Goal: Complete application form: Complete application form

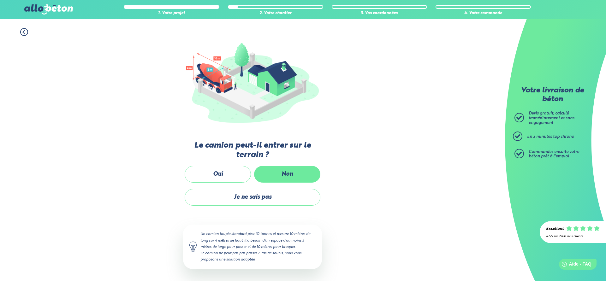
click at [299, 173] on label "Non" at bounding box center [287, 174] width 66 height 17
click at [0, 0] on input "Non" at bounding box center [0, 0] width 0 height 0
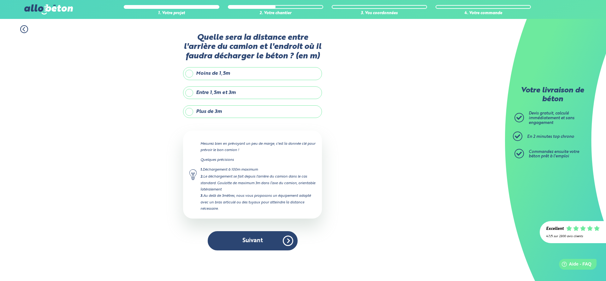
click at [209, 92] on label "Entre 1,5m et 3m" at bounding box center [252, 92] width 139 height 13
click at [0, 0] on input "Entre 1,5m et 3m" at bounding box center [0, 0] width 0 height 0
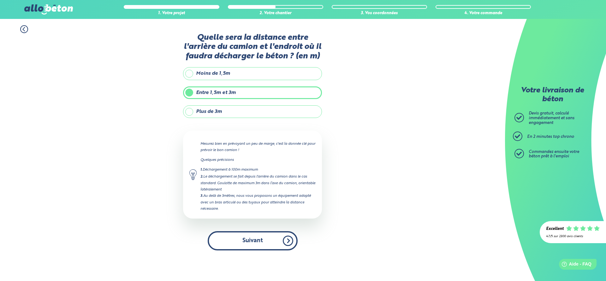
click at [261, 236] on button "Suivant" at bounding box center [253, 240] width 90 height 19
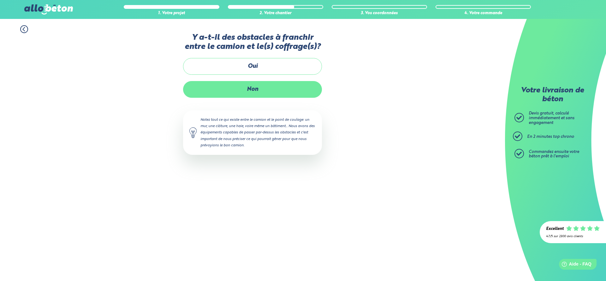
click at [252, 92] on label "Non" at bounding box center [252, 89] width 139 height 17
click at [0, 0] on input "Non" at bounding box center [0, 0] width 0 height 0
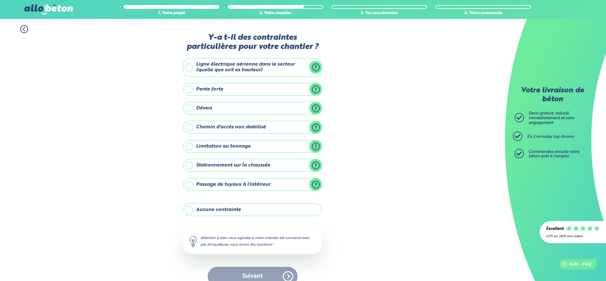
click at [313, 166] on label "Stationnement sur la chaussée" at bounding box center [252, 165] width 139 height 13
click at [0, 0] on input "Stationnement sur la chaussée" at bounding box center [0, 0] width 0 height 0
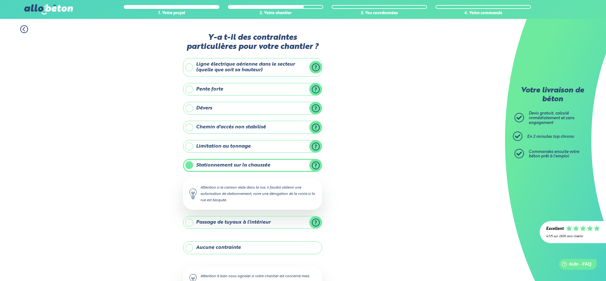
click at [312, 165] on label "Stationnement sur la chaussée" at bounding box center [252, 165] width 139 height 13
click at [0, 0] on input "Stationnement sur la chaussée" at bounding box center [0, 0] width 0 height 0
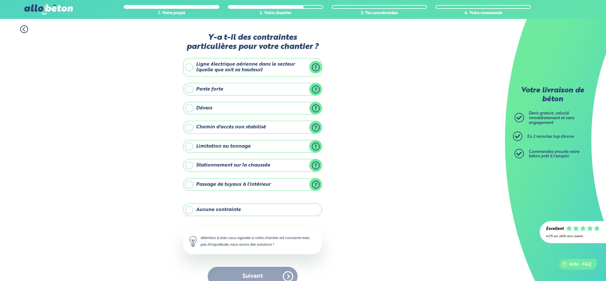
click at [189, 161] on label "Stationnement sur la chaussée" at bounding box center [252, 165] width 139 height 13
click at [0, 0] on input "Stationnement sur la chaussée" at bounding box center [0, 0] width 0 height 0
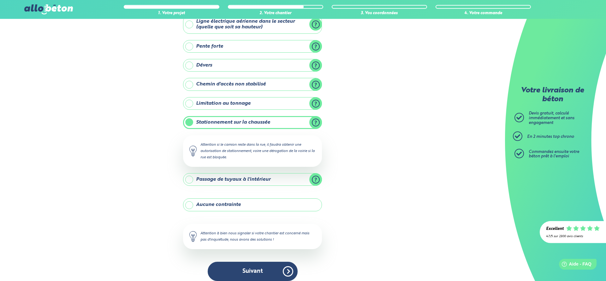
scroll to position [49, 0]
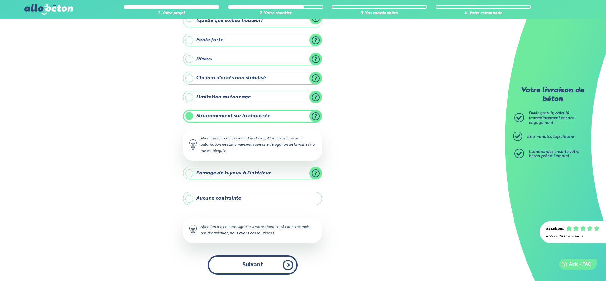
click at [283, 263] on button "Suivant" at bounding box center [253, 265] width 90 height 19
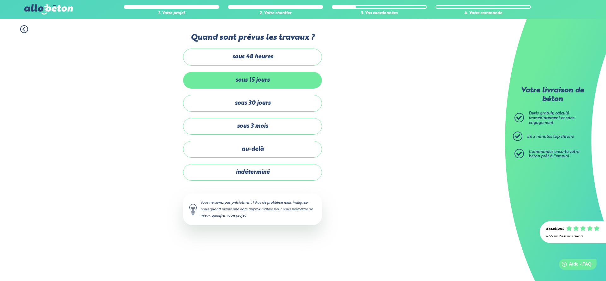
click at [254, 81] on label "sous 15 jours" at bounding box center [252, 80] width 139 height 17
click at [0, 0] on input "sous 15 jours" at bounding box center [0, 0] width 0 height 0
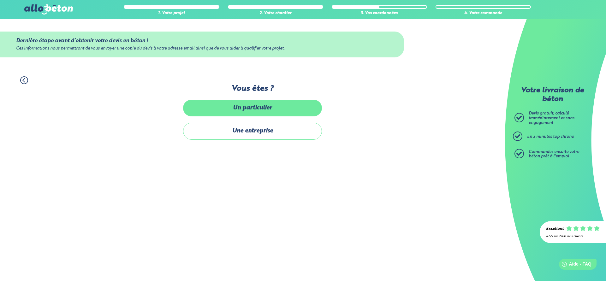
click at [257, 109] on label "Un particulier" at bounding box center [252, 108] width 139 height 17
click at [0, 0] on input "Un particulier" at bounding box center [0, 0] width 0 height 0
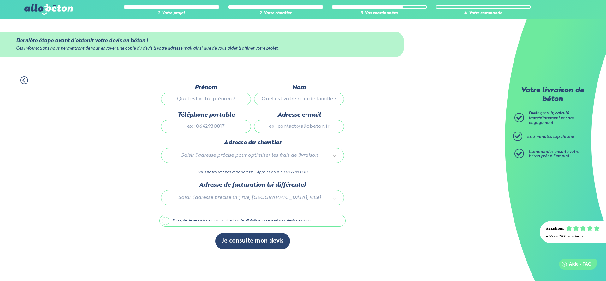
click at [208, 102] on input "Prénom" at bounding box center [206, 99] width 90 height 13
type input "a"
type input "[PERSON_NAME]"
type input "morneau"
click at [201, 129] on input "Téléphone portable" at bounding box center [206, 126] width 90 height 13
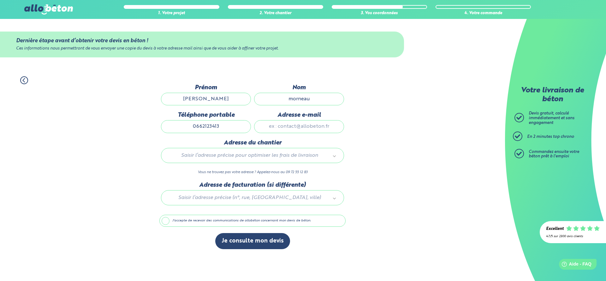
type input "0662123413"
click at [311, 133] on input "Adresse e-mail" at bounding box center [299, 126] width 90 height 13
type input "[EMAIL_ADDRESS][DOMAIN_NAME]"
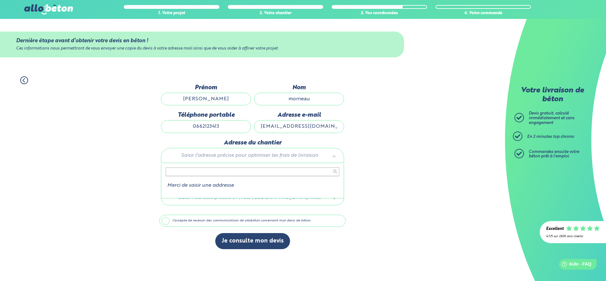
click at [266, 156] on body "09 72 55 12 83 Conseils et Appel Gratuits nos produits le béton prêt à l'emploi…" at bounding box center [303, 140] width 606 height 281
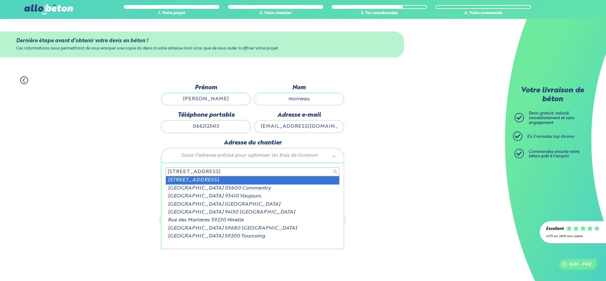
type input "[STREET_ADDRESS]"
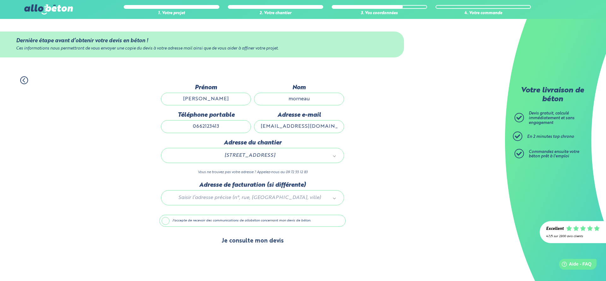
click at [254, 244] on button "Je consulte mon devis" at bounding box center [252, 241] width 75 height 16
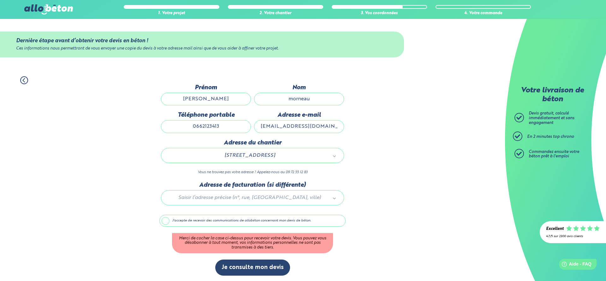
click at [163, 223] on label "J'accepte de recevoir des communications de allobéton concernant mon devis de b…" at bounding box center [252, 221] width 186 height 12
click at [0, 0] on input "J'accepte de recevoir des communications de allobéton concernant mon devis de b…" at bounding box center [0, 0] width 0 height 0
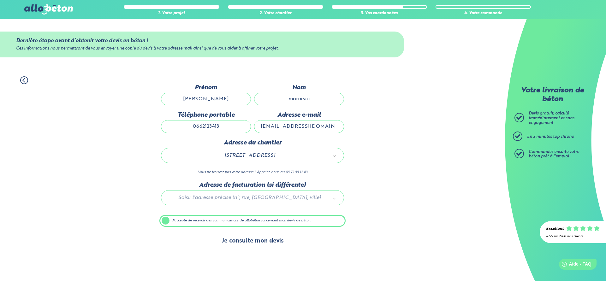
click at [234, 246] on button "Je consulte mon devis" at bounding box center [252, 241] width 75 height 16
